Goal: Obtain resource: Obtain resource

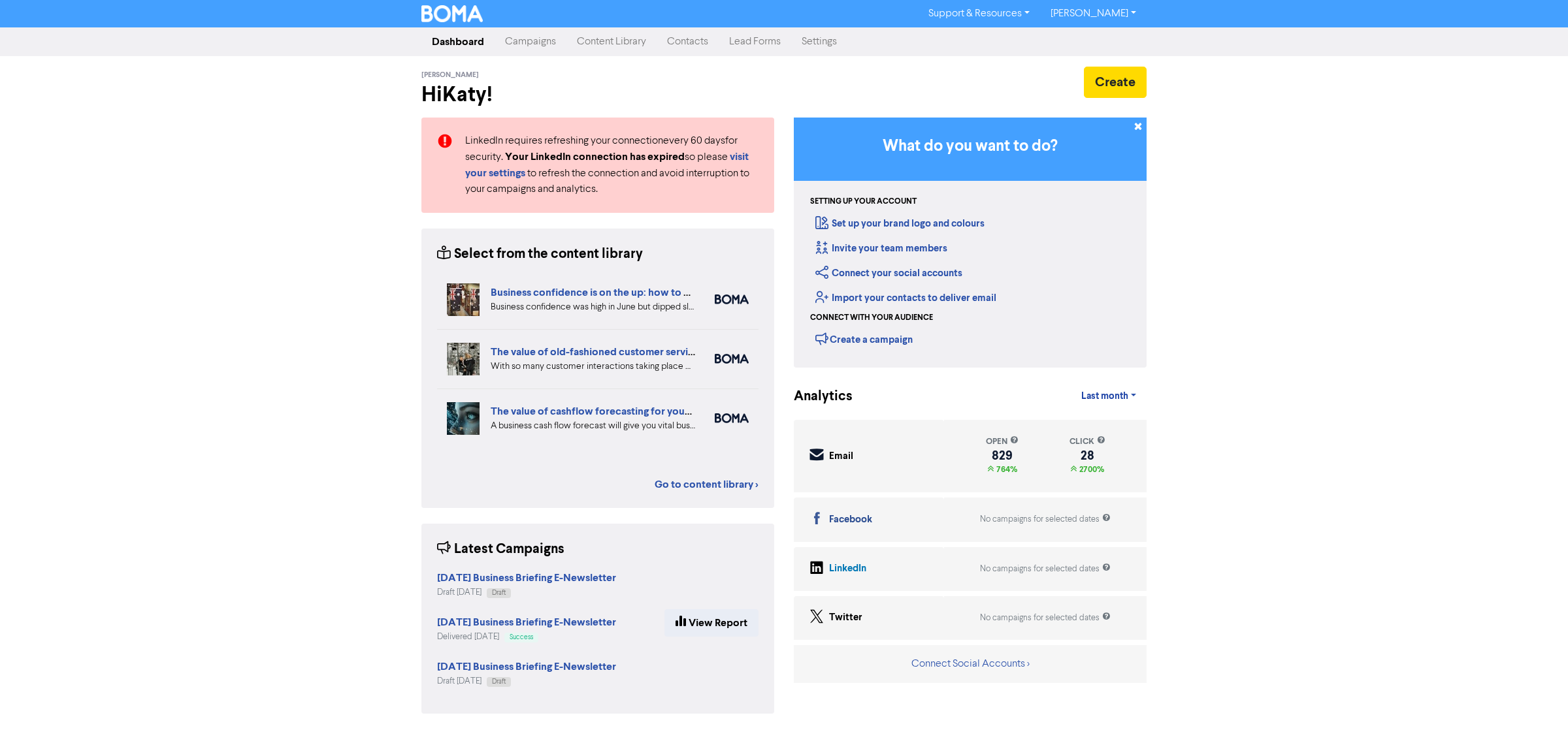
click at [608, 49] on link "Content Library" at bounding box center [611, 42] width 90 height 27
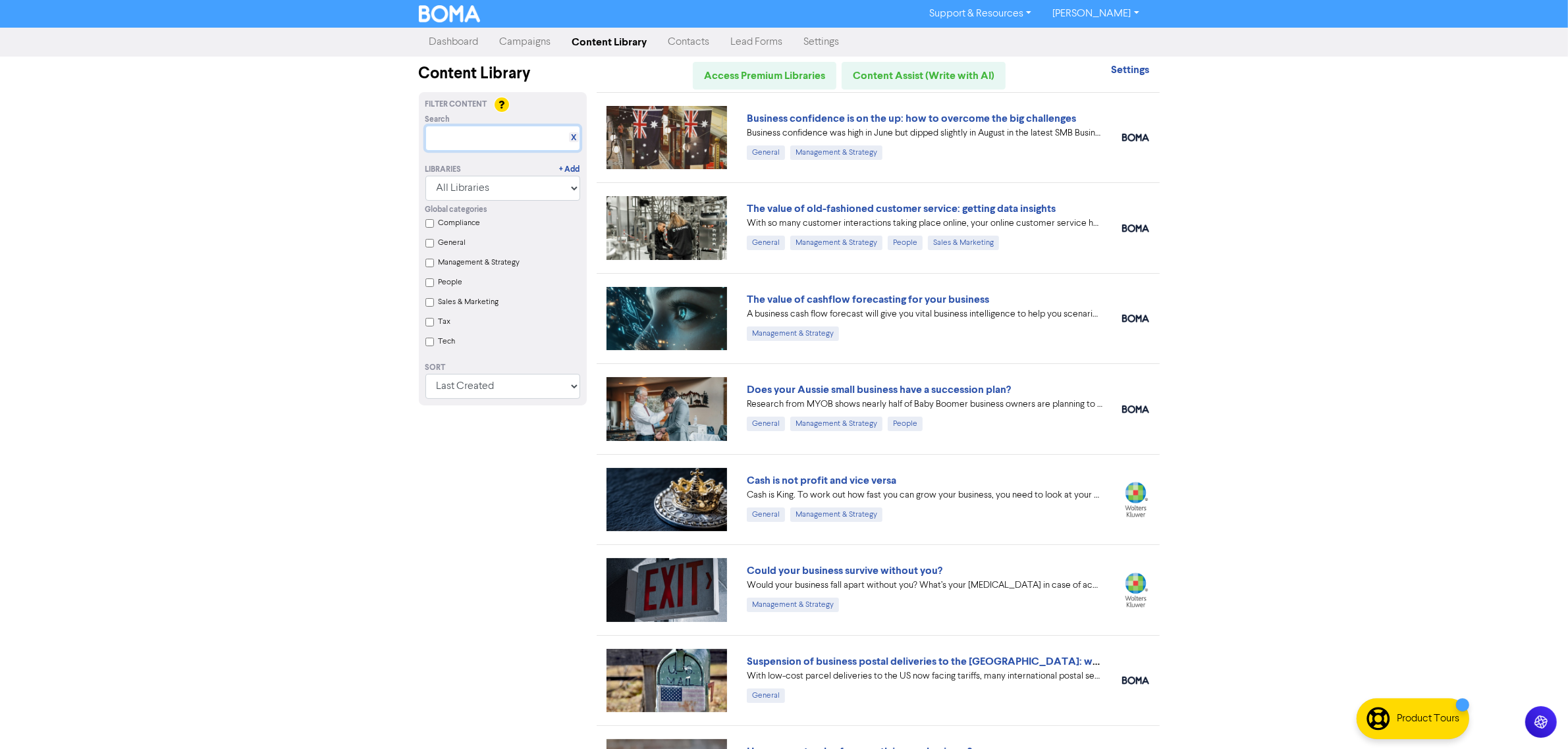
click at [486, 128] on input "text" at bounding box center [503, 138] width 155 height 25
paste input "The value of cashflow forecasting for your business"
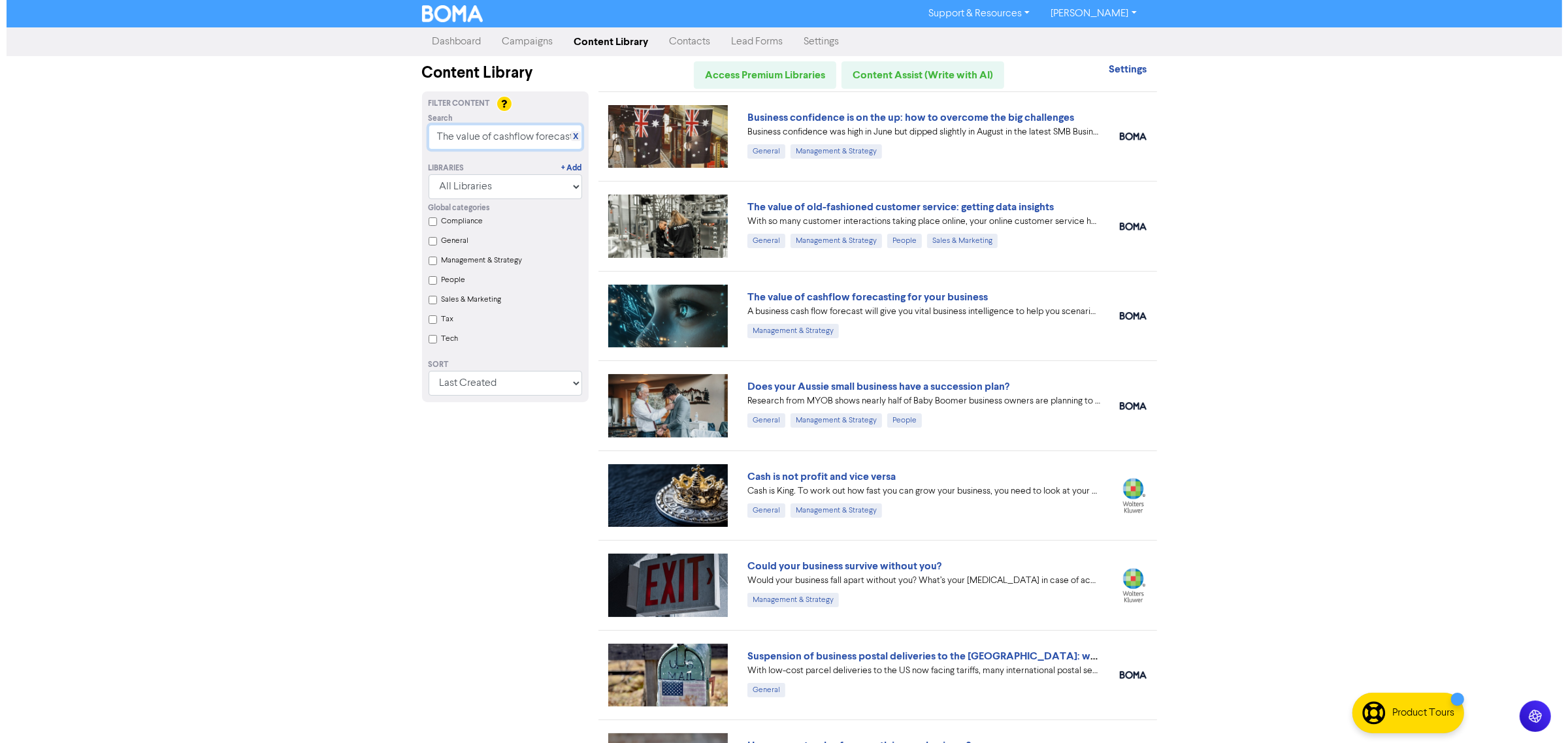
scroll to position [0, 91]
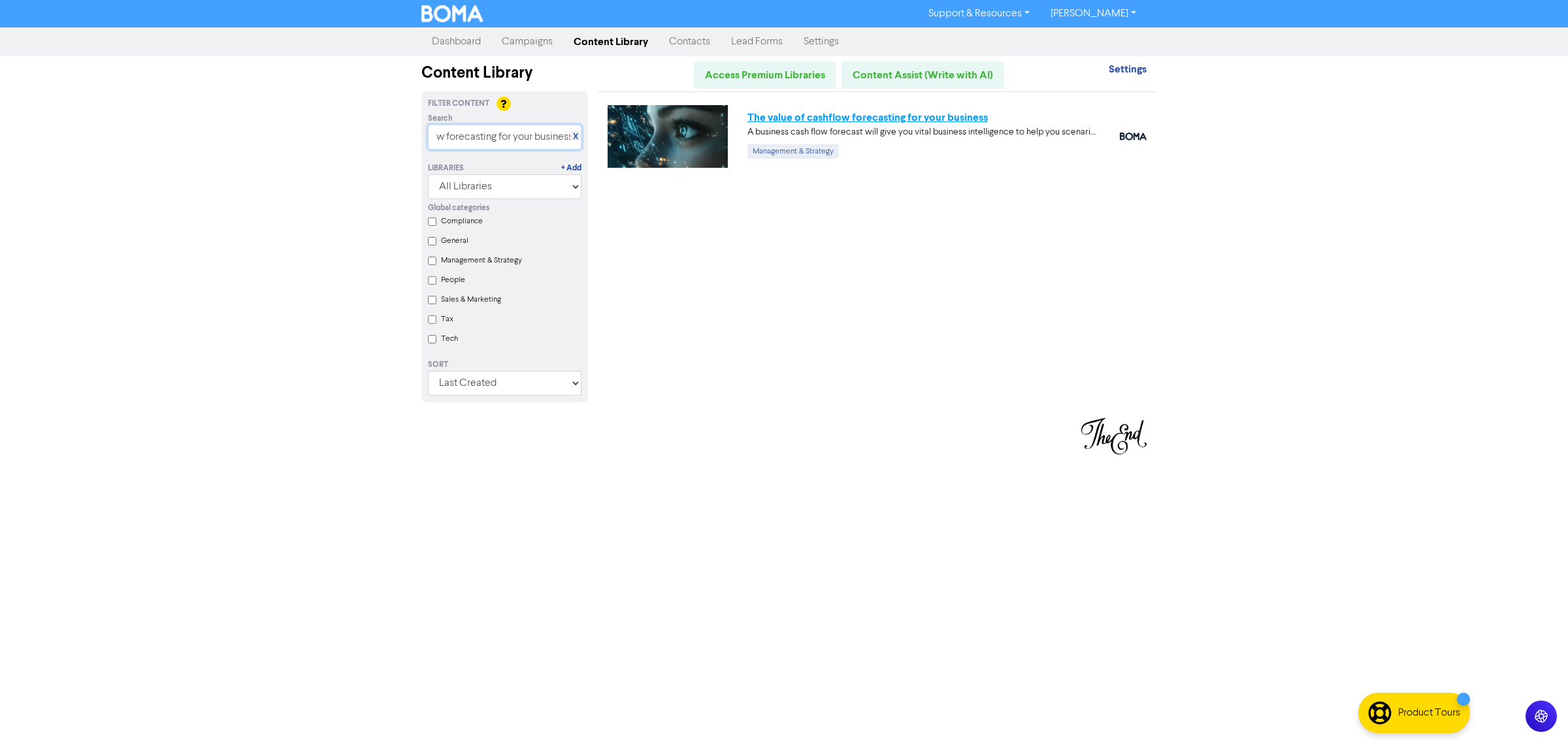
type input "The value of cashflow forecasting for your business"
click at [961, 119] on link "The value of cashflow forecasting for your business" at bounding box center [867, 118] width 240 height 13
